Goal: Task Accomplishment & Management: Use online tool/utility

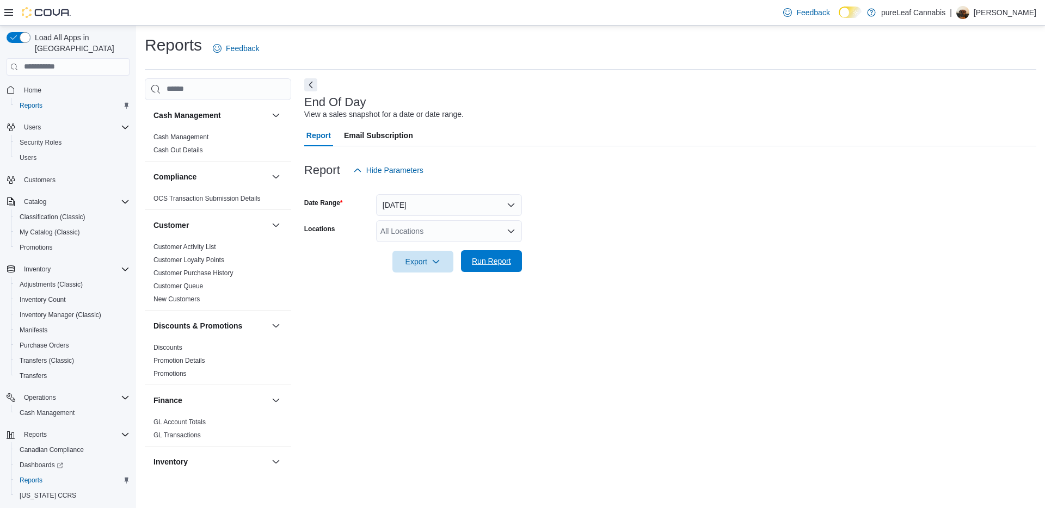
click at [499, 251] on span "Run Report" at bounding box center [491, 261] width 48 height 22
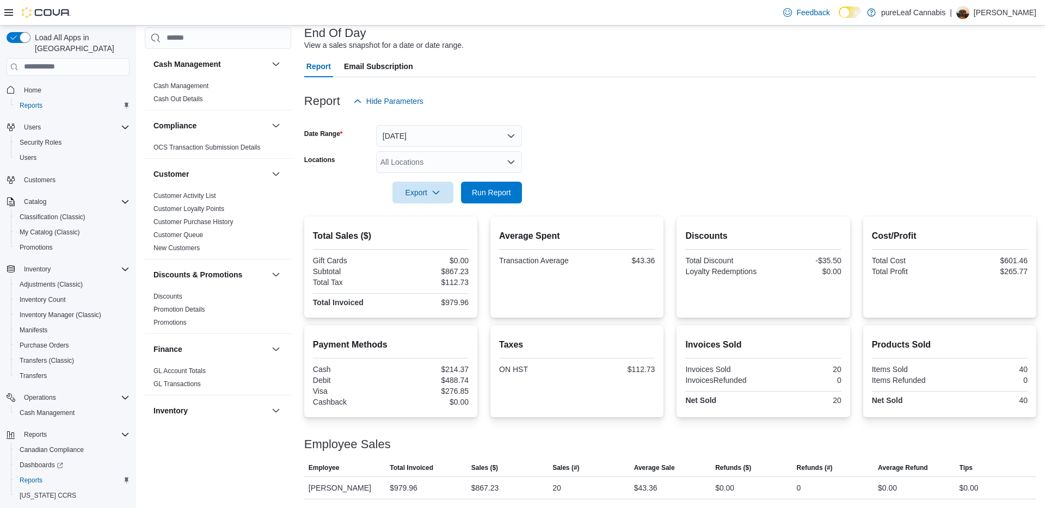
scroll to position [69, 0]
drag, startPoint x: 830, startPoint y: 371, endPoint x: 853, endPoint y: 374, distance: 22.5
click at [853, 374] on div "Payment Methods Cash $214.37 Debit $488.74 Visa $276.85 Cashback $0.00 Taxes ON…" at bounding box center [670, 371] width 732 height 92
click at [849, 161] on form "Date Range [DATE] Locations All Locations Export Run Report" at bounding box center [670, 157] width 732 height 91
click at [521, 193] on button "Run Report" at bounding box center [491, 192] width 61 height 22
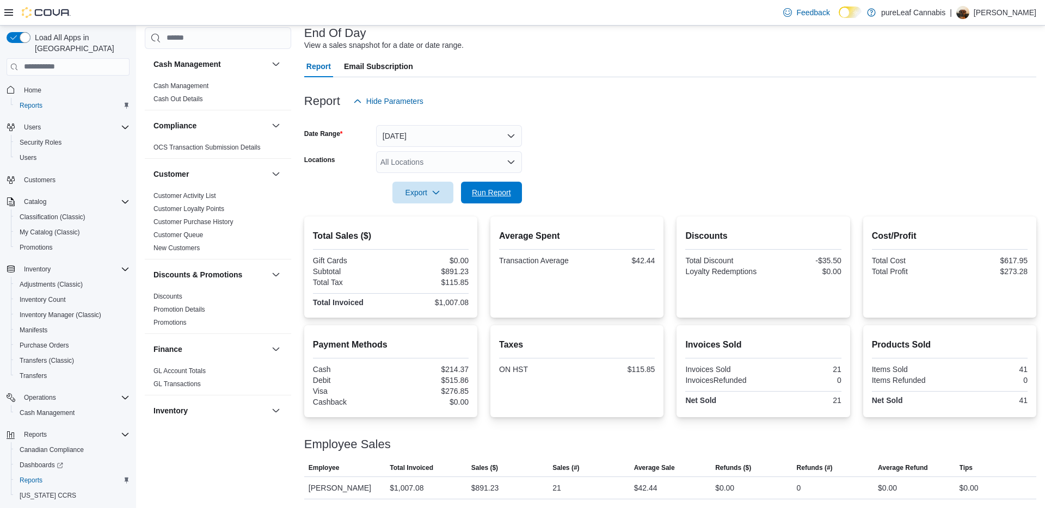
drag, startPoint x: 504, startPoint y: 199, endPoint x: 599, endPoint y: 191, distance: 95.0
click at [504, 199] on span "Run Report" at bounding box center [491, 193] width 48 height 22
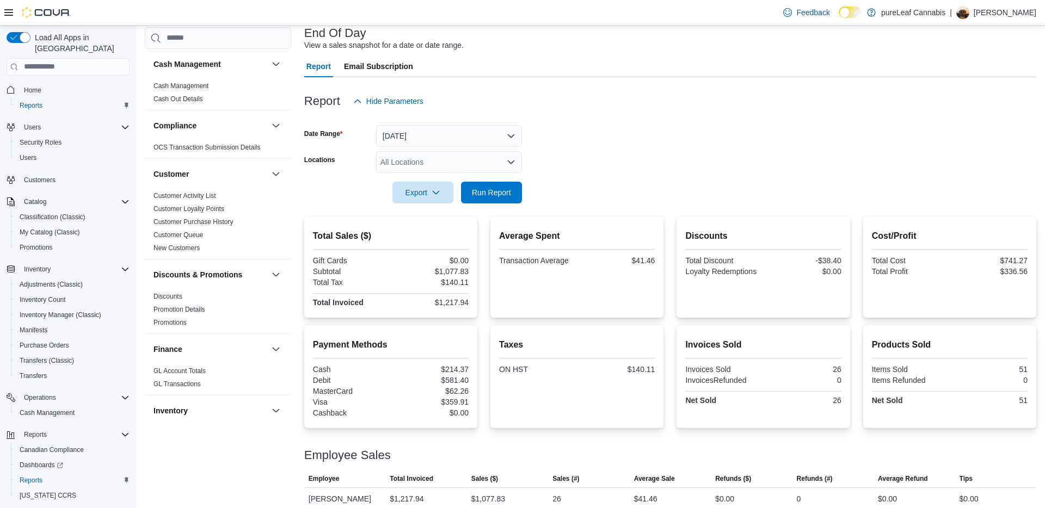
scroll to position [80, 0]
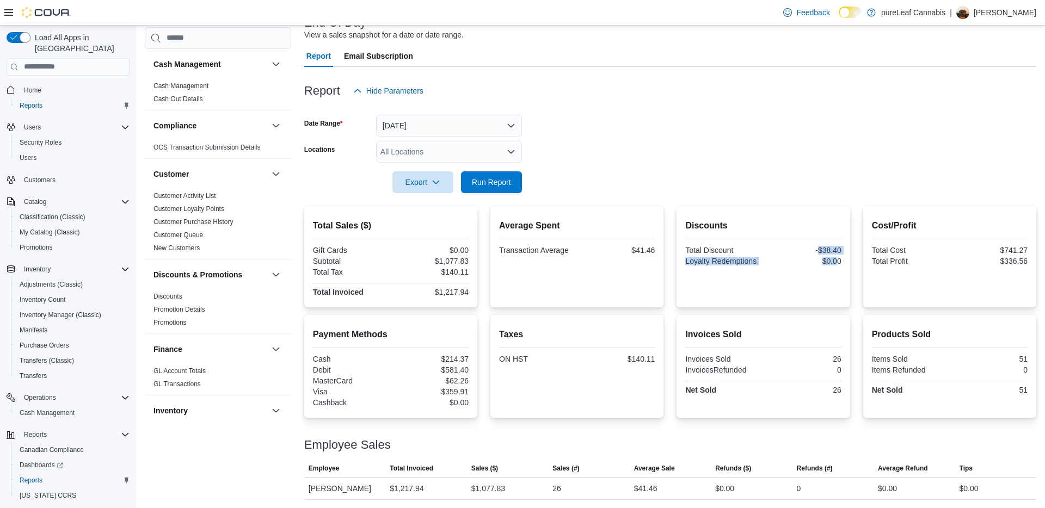
drag, startPoint x: 815, startPoint y: 246, endPoint x: 838, endPoint y: 261, distance: 28.1
click at [838, 260] on div "Total Discount -$38.40 Loyalty Redemptions $0.00" at bounding box center [763, 257] width 156 height 22
click at [873, 60] on div "Report Email Subscription" at bounding box center [670, 56] width 732 height 22
click at [503, 185] on span "Run Report" at bounding box center [491, 181] width 39 height 11
click at [506, 176] on span "Run Report" at bounding box center [491, 181] width 48 height 22
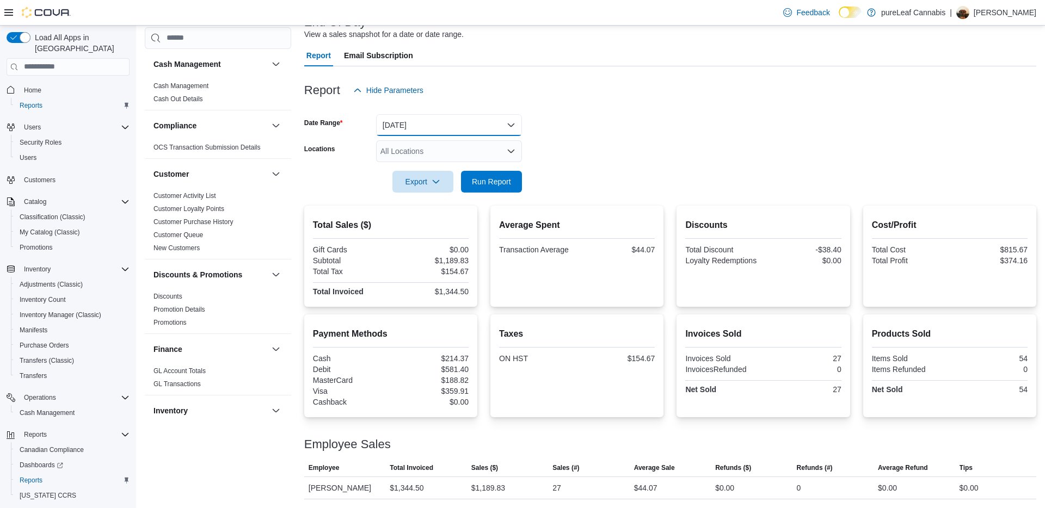
click at [427, 121] on button "[DATE]" at bounding box center [449, 125] width 146 height 22
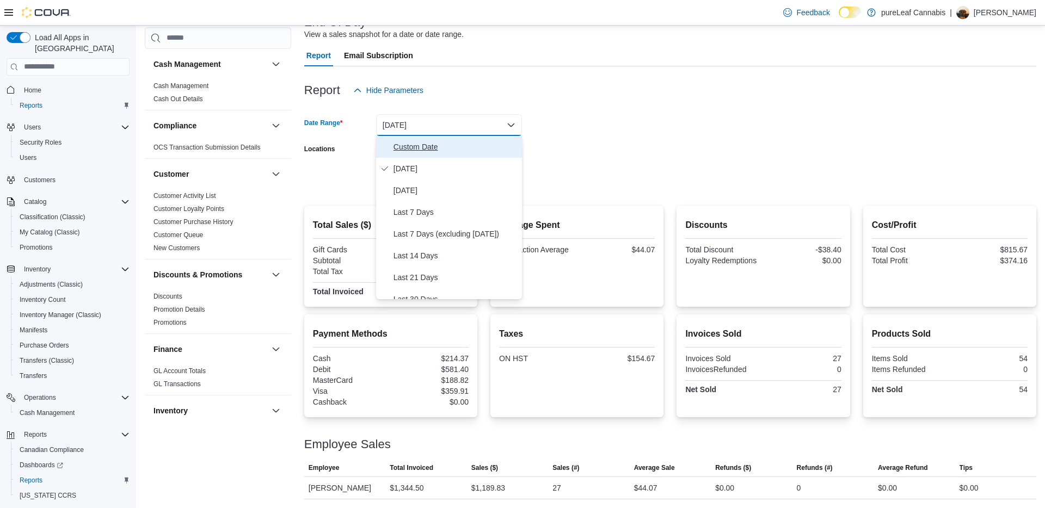
click at [412, 147] on span "Custom Date" at bounding box center [455, 146] width 124 height 13
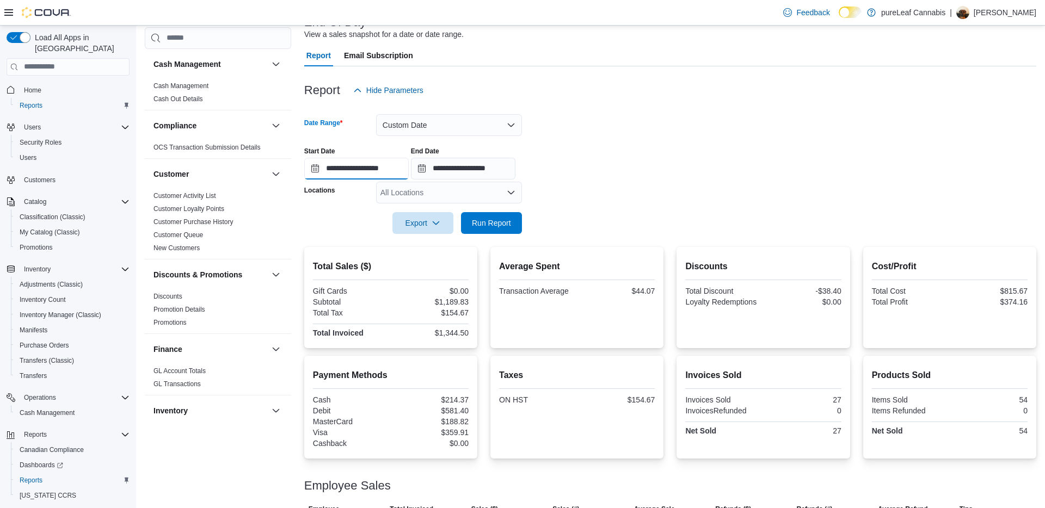
click at [363, 163] on input "**********" at bounding box center [356, 169] width 104 height 22
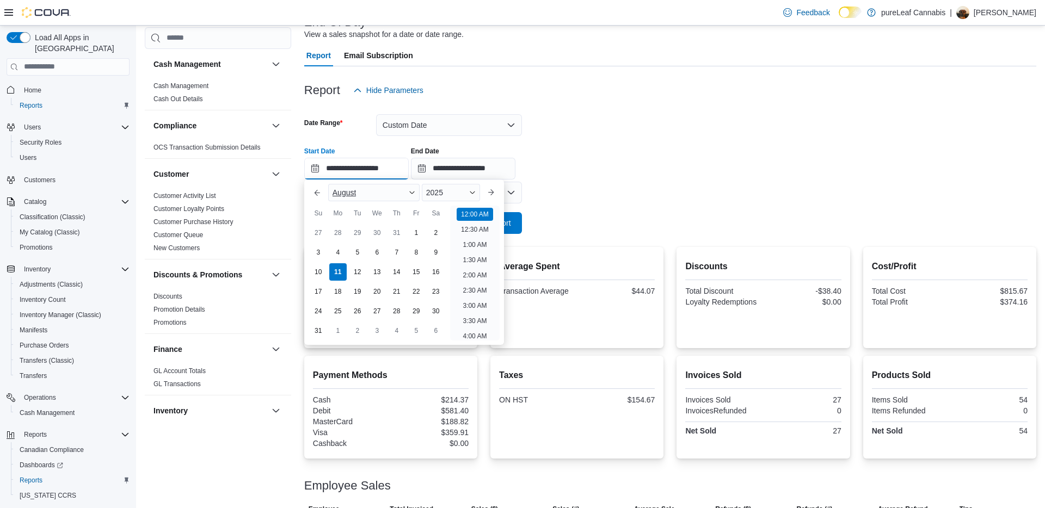
scroll to position [34, 0]
click at [338, 252] on div "4" at bounding box center [337, 252] width 19 height 19
type input "**********"
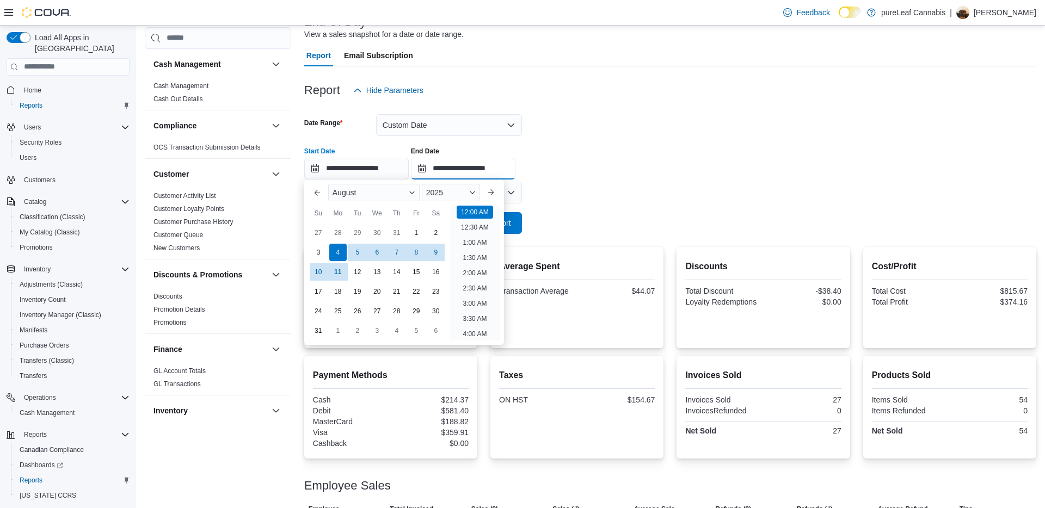
click at [512, 159] on input "**********" at bounding box center [463, 169] width 104 height 22
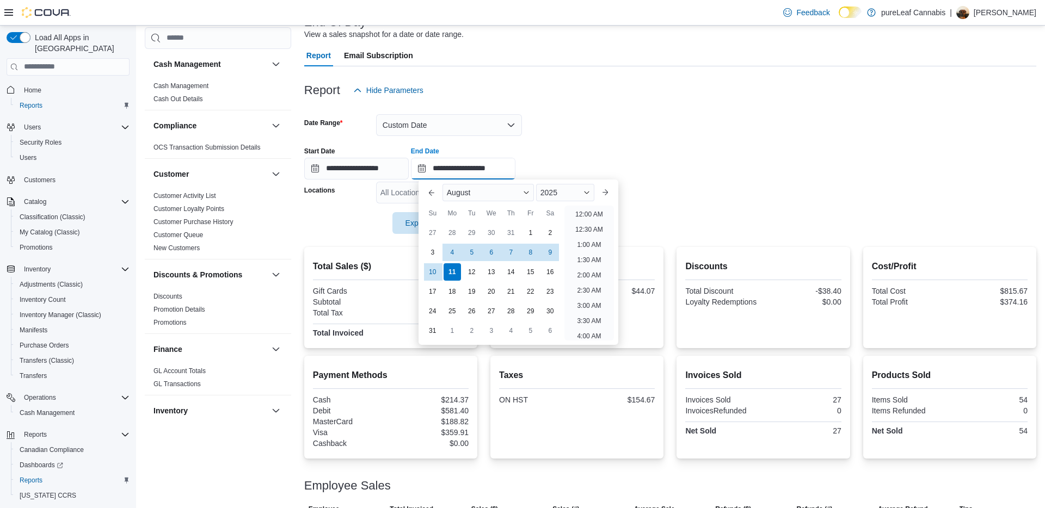
scroll to position [599, 0]
click at [453, 248] on div "4" at bounding box center [451, 252] width 19 height 19
click at [644, 116] on form "**********" at bounding box center [670, 167] width 732 height 133
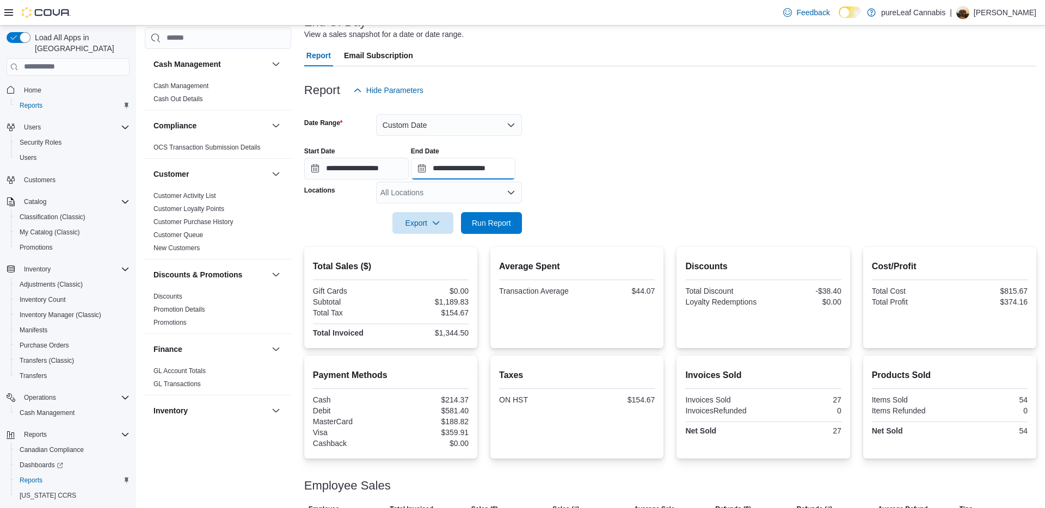
click at [500, 161] on input "**********" at bounding box center [463, 169] width 104 height 22
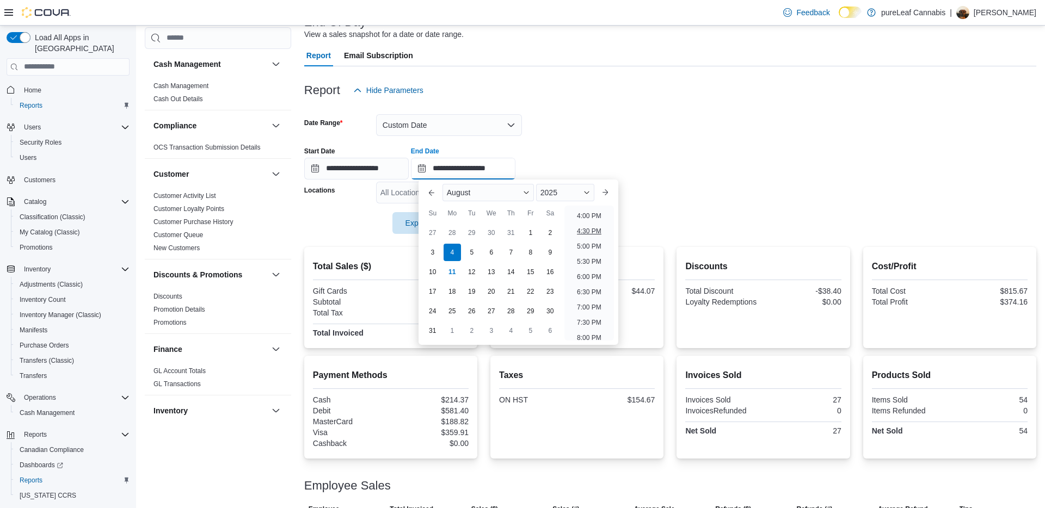
scroll to position [477, 0]
click at [588, 226] on li "4:00 PM" at bounding box center [588, 225] width 33 height 13
type input "**********"
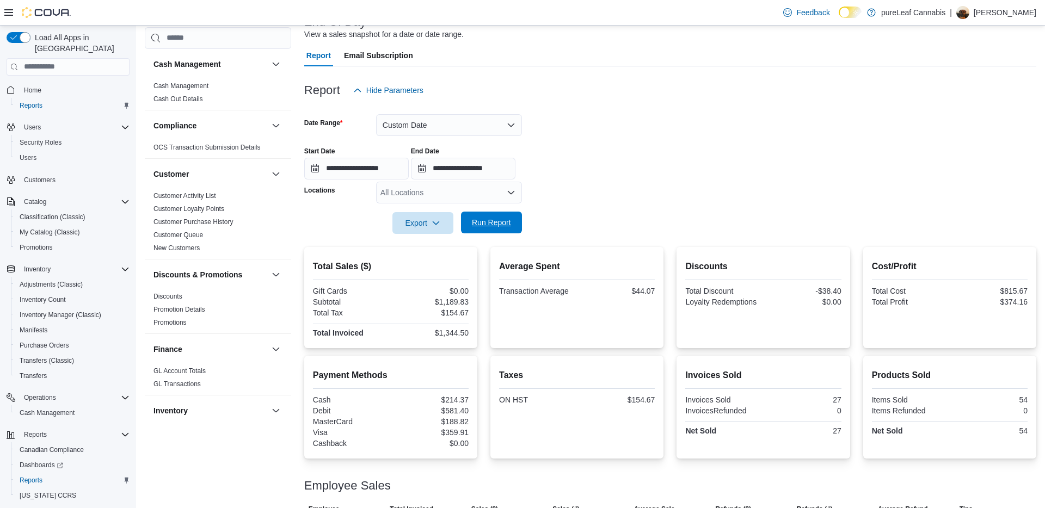
click at [502, 221] on span "Run Report" at bounding box center [491, 222] width 39 height 11
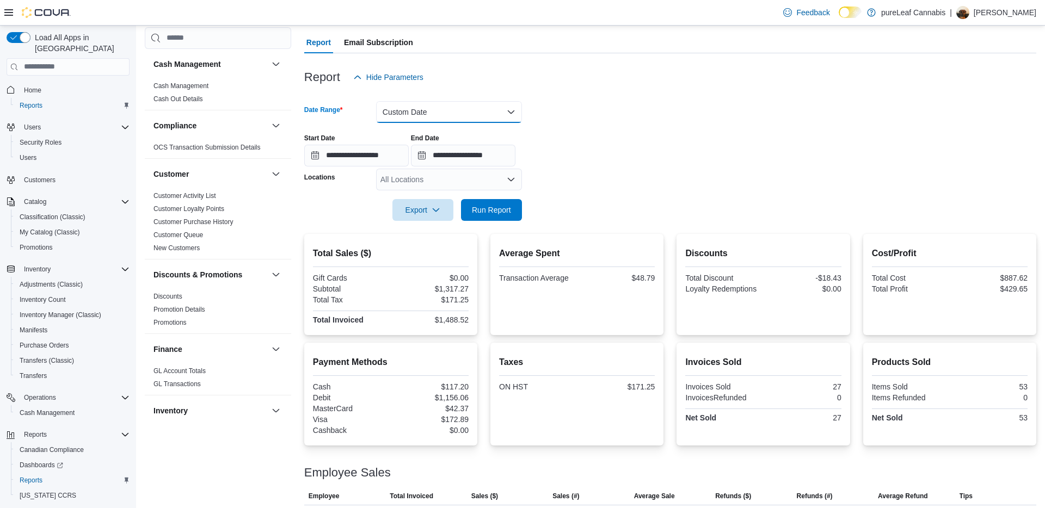
click at [477, 113] on button "Custom Date" at bounding box center [449, 112] width 146 height 22
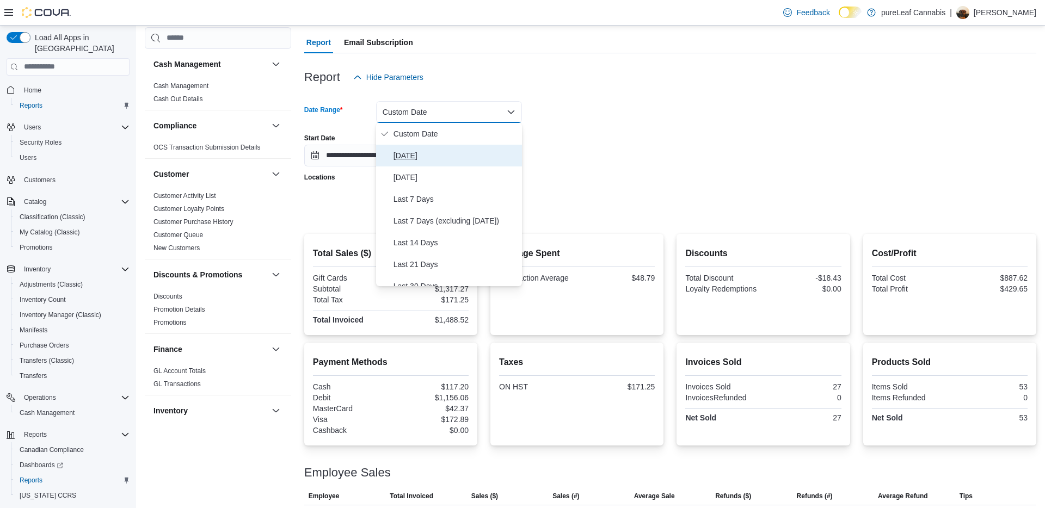
click at [456, 150] on span "[DATE]" at bounding box center [455, 155] width 124 height 13
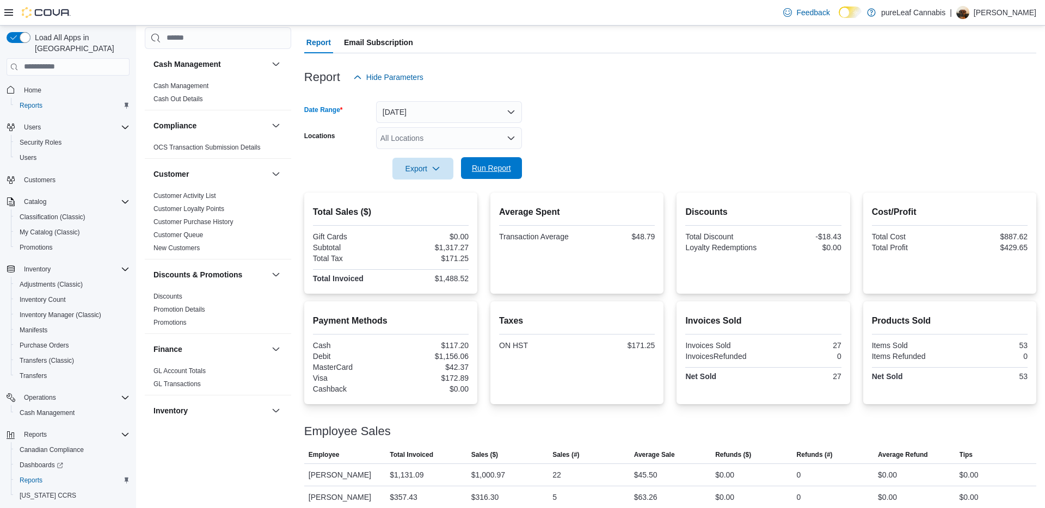
click at [493, 170] on span "Run Report" at bounding box center [491, 168] width 39 height 11
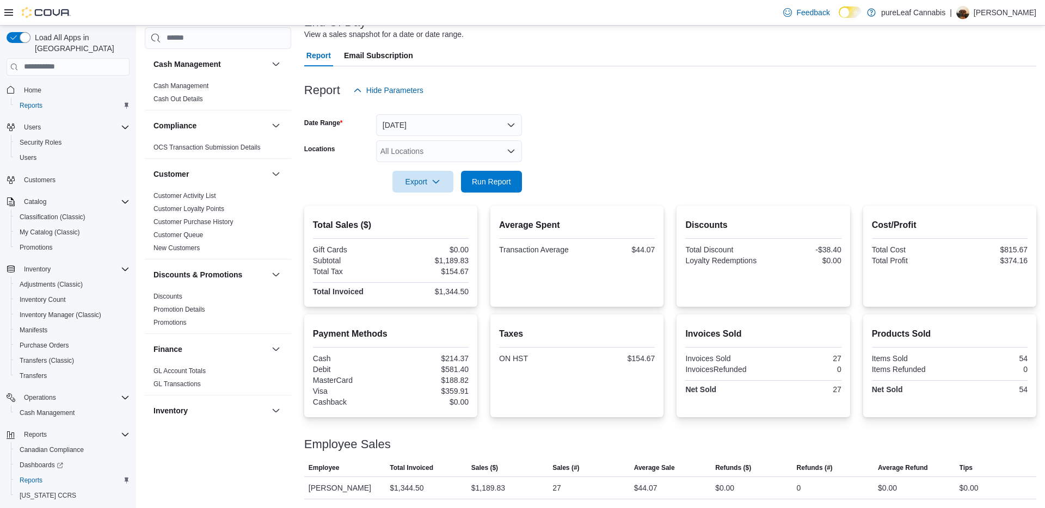
scroll to position [80, 0]
click at [486, 186] on span "Run Report" at bounding box center [491, 181] width 39 height 11
click at [492, 174] on span "Run Report" at bounding box center [491, 181] width 48 height 22
click at [503, 177] on span "Run Report" at bounding box center [491, 181] width 39 height 11
